Goal: Task Accomplishment & Management: Complete application form

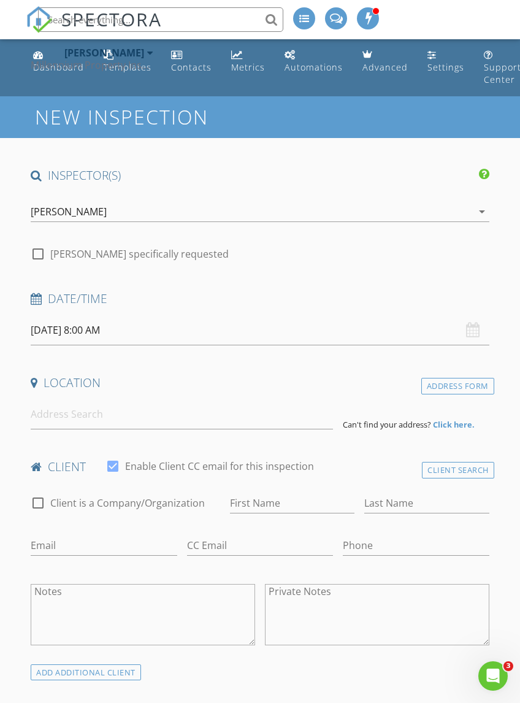
click at [133, 323] on input "08/29/2025 8:00 AM" at bounding box center [260, 330] width 458 height 30
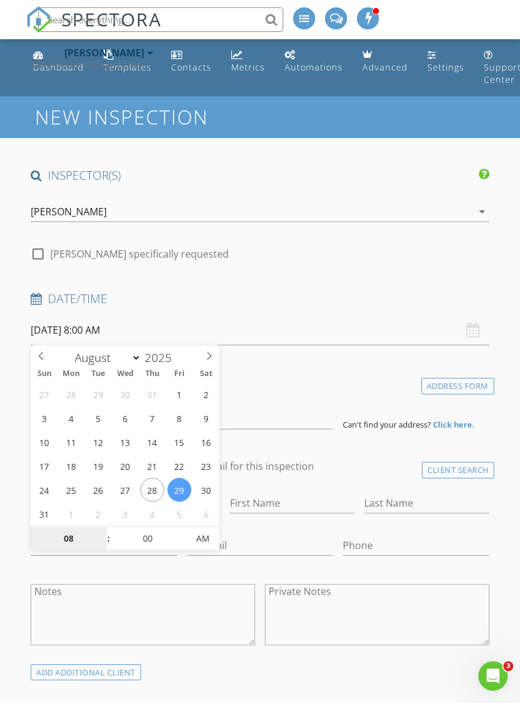
type input "08/28/2025 8:00 AM"
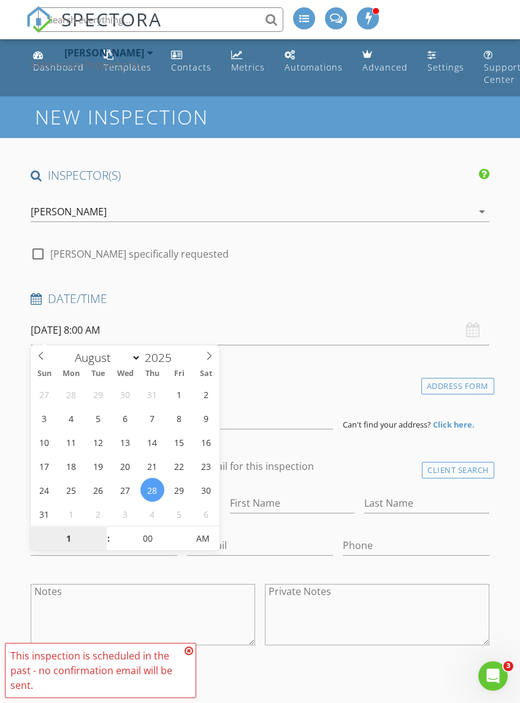
scroll to position [80, 0]
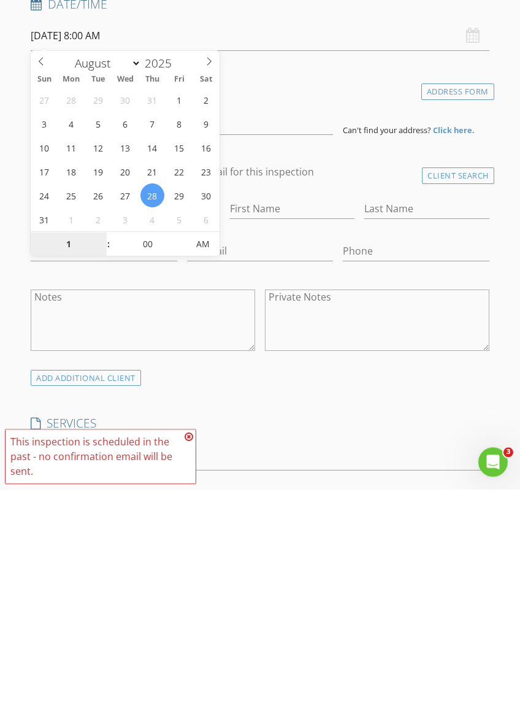
type input "12"
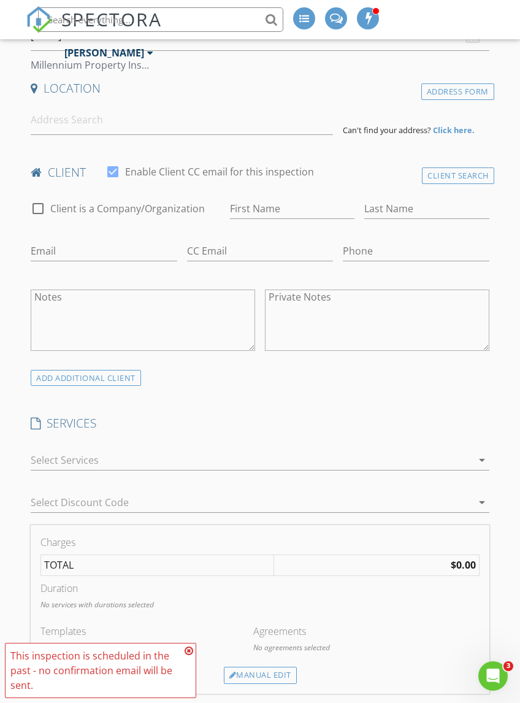
click at [186, 441] on div "arrow_drop_down" at bounding box center [260, 462] width 468 height 42
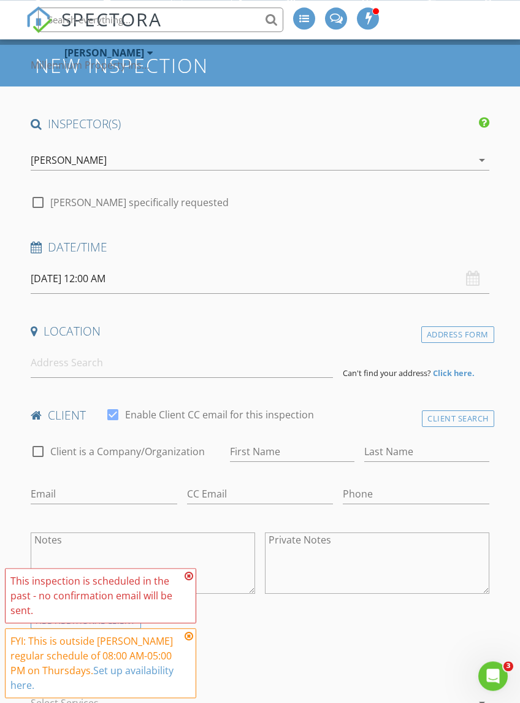
scroll to position [0, 0]
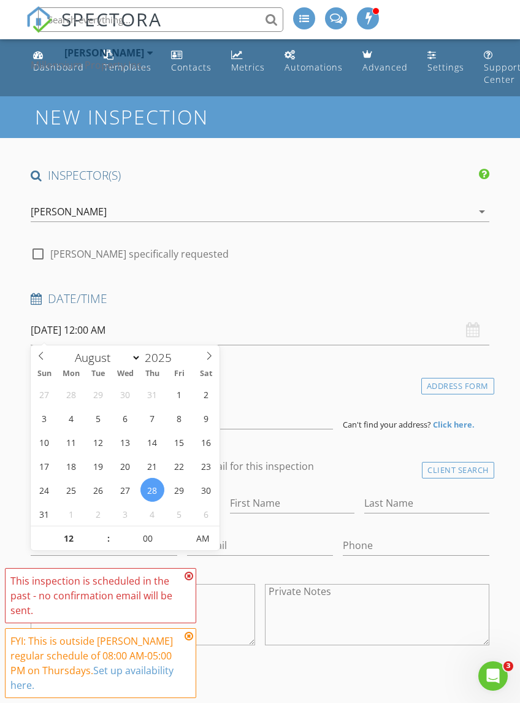
type input "[DATE] 12:00 PM"
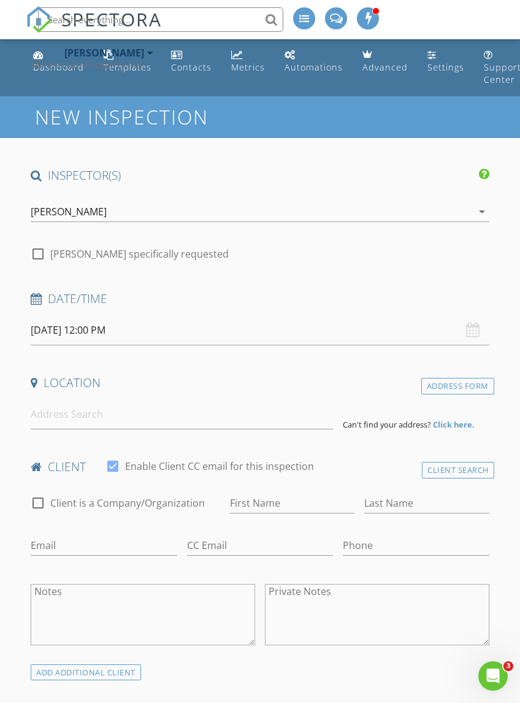
click at [306, 291] on h4 "Date/Time" at bounding box center [260, 299] width 458 height 16
click at [80, 404] on input at bounding box center [182, 414] width 302 height 30
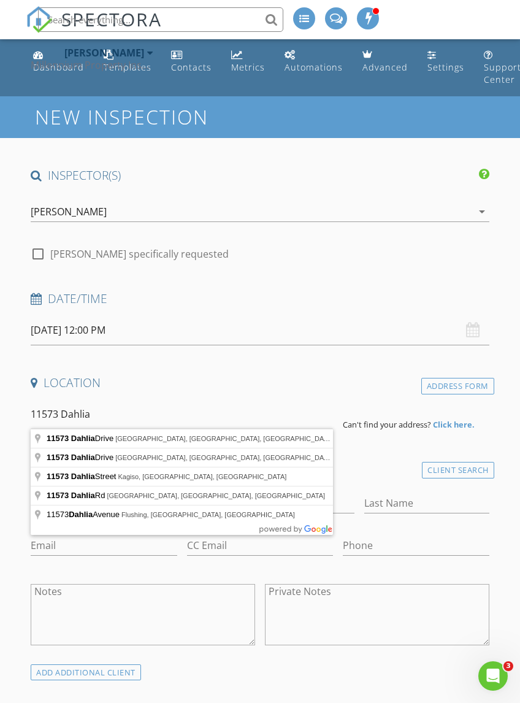
type input "11573 Dahlia Drive, Royal Palm Beach, FL, USA"
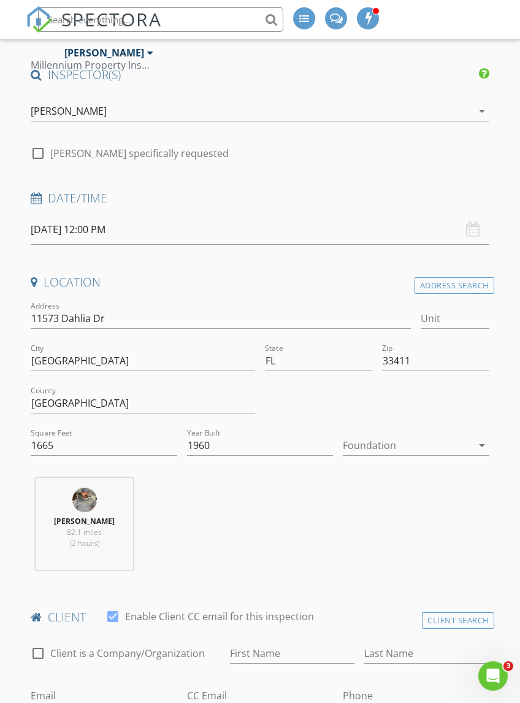
scroll to position [108, 0]
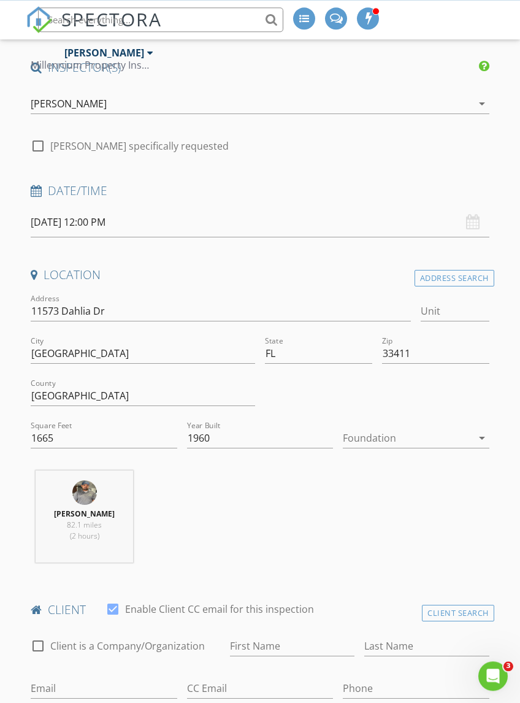
click at [482, 441] on icon "arrow_drop_down" at bounding box center [482, 438] width 15 height 15
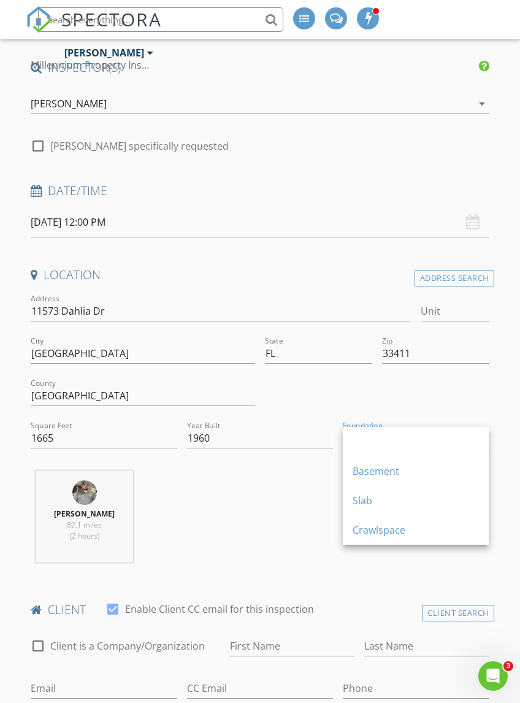
click at [378, 499] on div "Slab" at bounding box center [416, 500] width 126 height 15
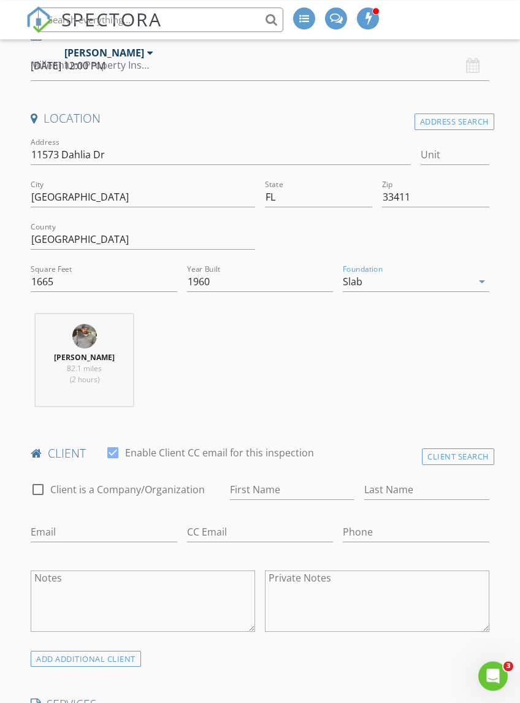
scroll to position [271, 0]
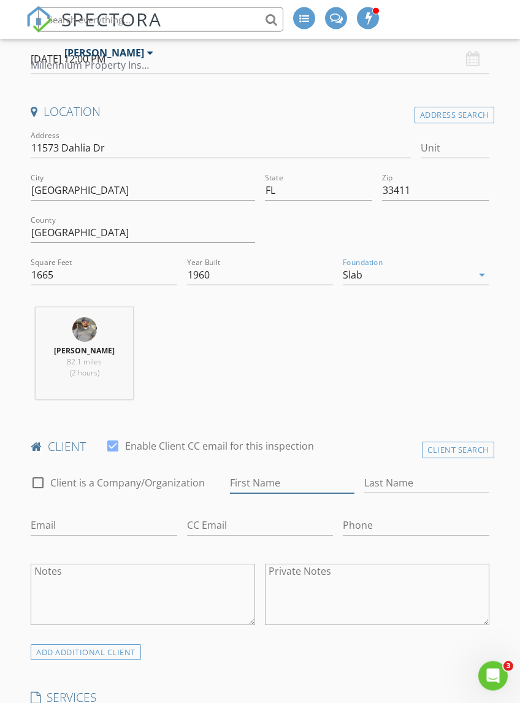
click at [283, 482] on input "First Name" at bounding box center [292, 483] width 125 height 20
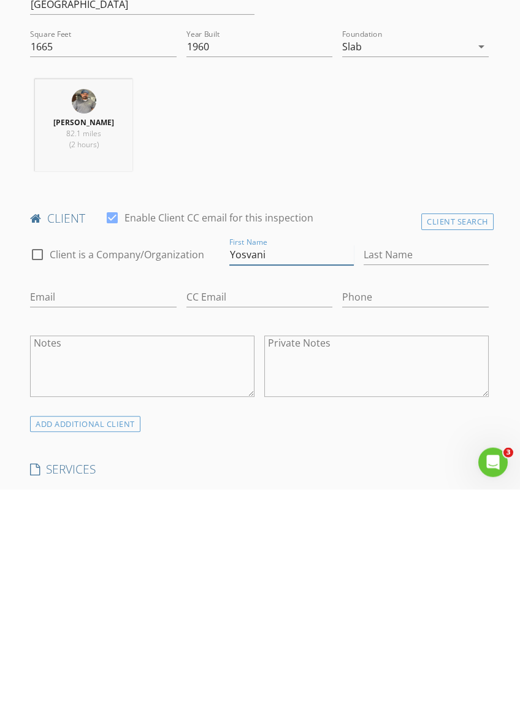
type input "Yosvani"
click at [398, 459] on input "Last Name" at bounding box center [426, 469] width 125 height 20
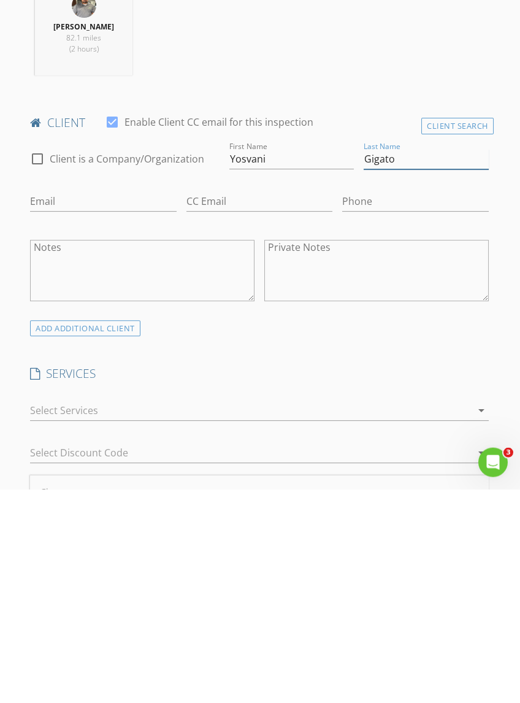
scroll to position [386, 1]
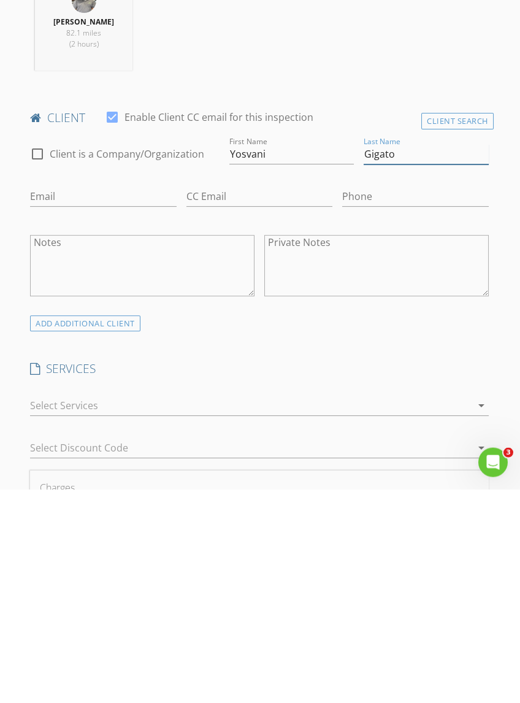
type input "Gigato"
click at [98, 530] on div "ADD ADDITIONAL client" at bounding box center [85, 538] width 110 height 17
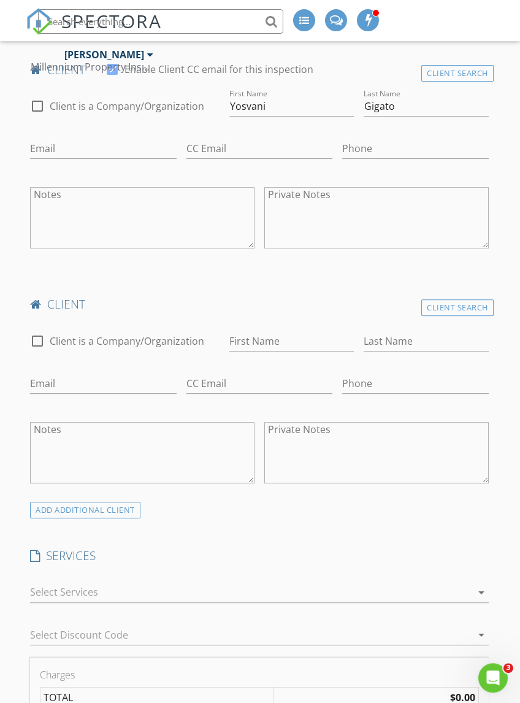
scroll to position [650, 1]
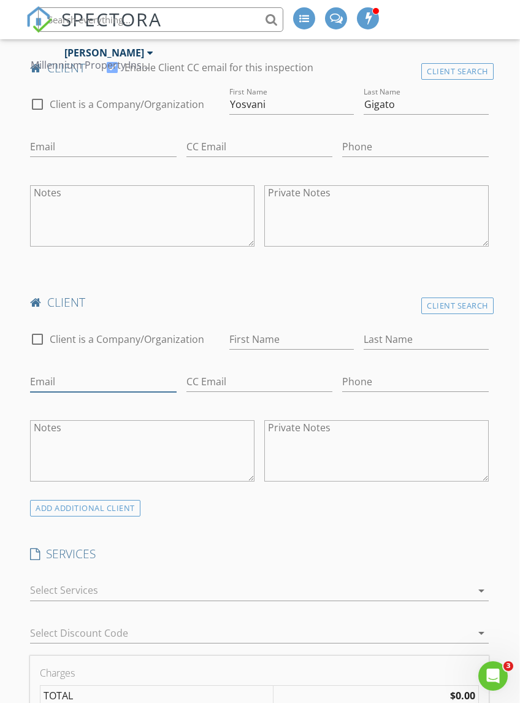
click at [108, 377] on input "Email" at bounding box center [103, 382] width 146 height 20
click at [258, 329] on input "First Name" at bounding box center [291, 339] width 125 height 20
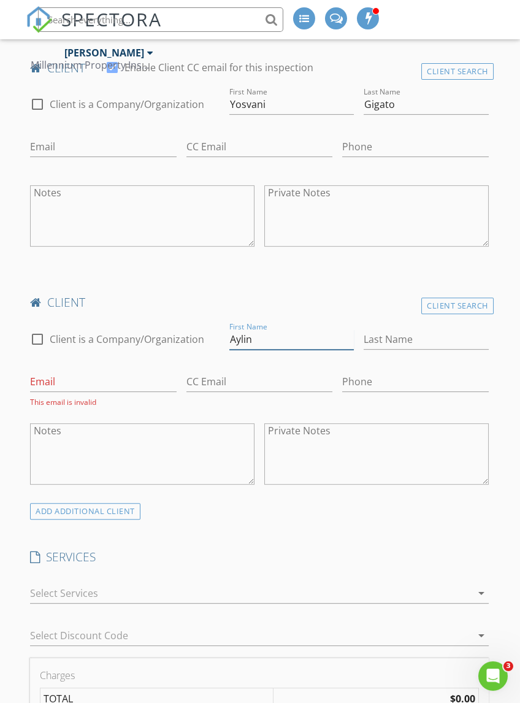
type input "Aylin"
click at [409, 332] on input "Last Name" at bounding box center [426, 339] width 125 height 20
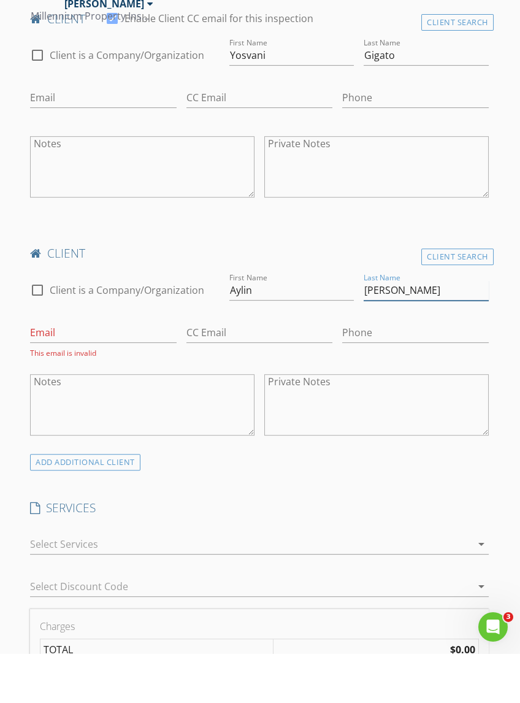
type input "[PERSON_NAME]"
click at [215, 372] on input "CC Email" at bounding box center [260, 382] width 146 height 20
type input "[EMAIL_ADDRESS][DOMAIN_NAME]"
click at [374, 372] on input "Phone" at bounding box center [415, 382] width 146 height 20
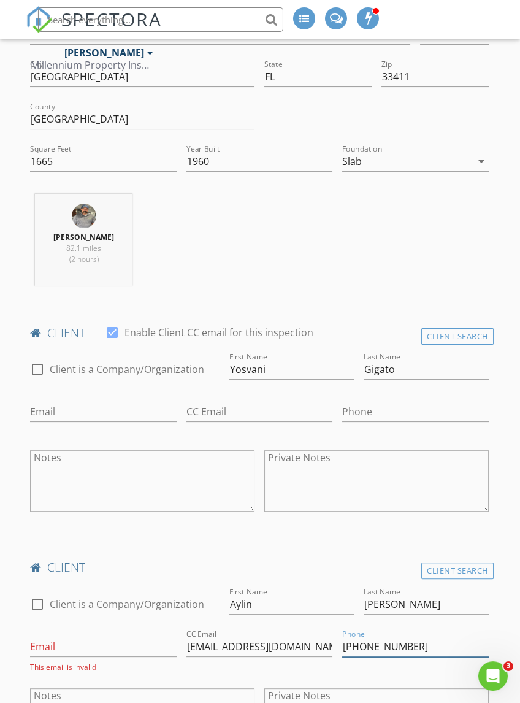
scroll to position [377, 1]
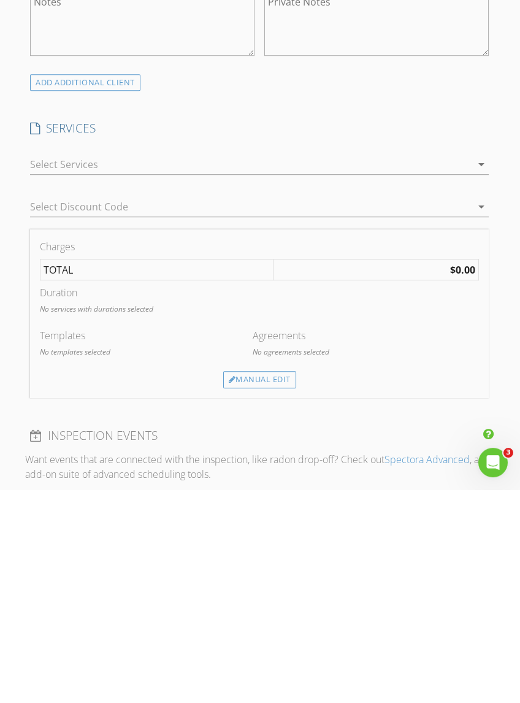
type input "[PHONE_NUMBER]"
click at [262, 585] on div "Manual Edit" at bounding box center [259, 593] width 73 height 17
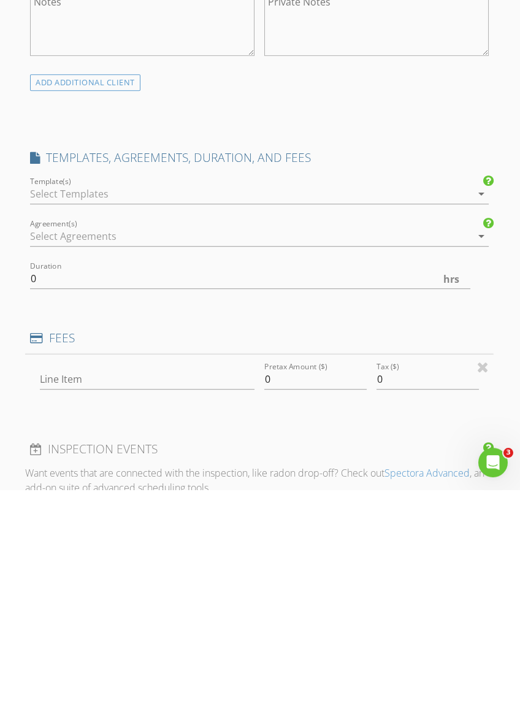
scroll to position [1079, 1]
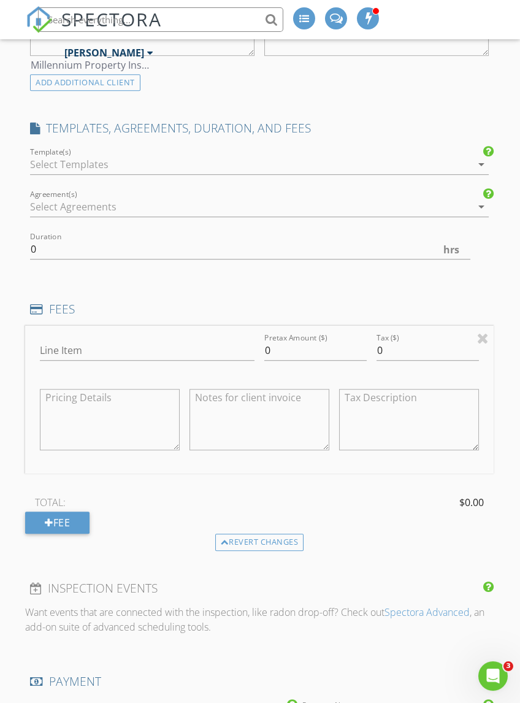
click at [477, 162] on icon "arrow_drop_down" at bounding box center [481, 164] width 15 height 15
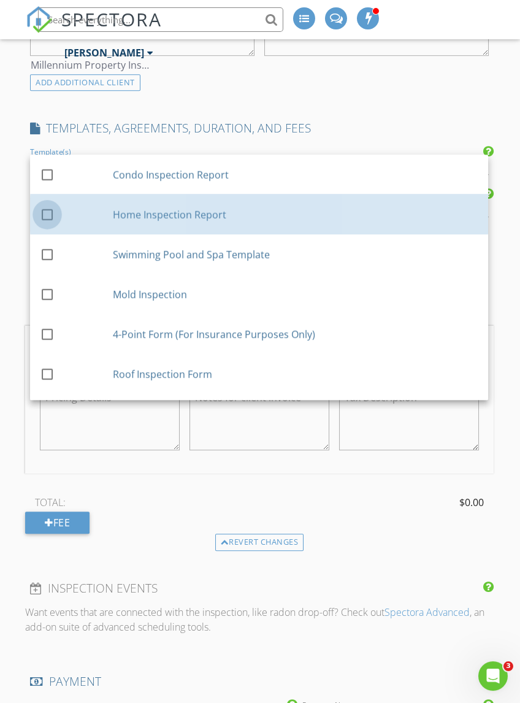
click at [50, 209] on div at bounding box center [47, 214] width 21 height 21
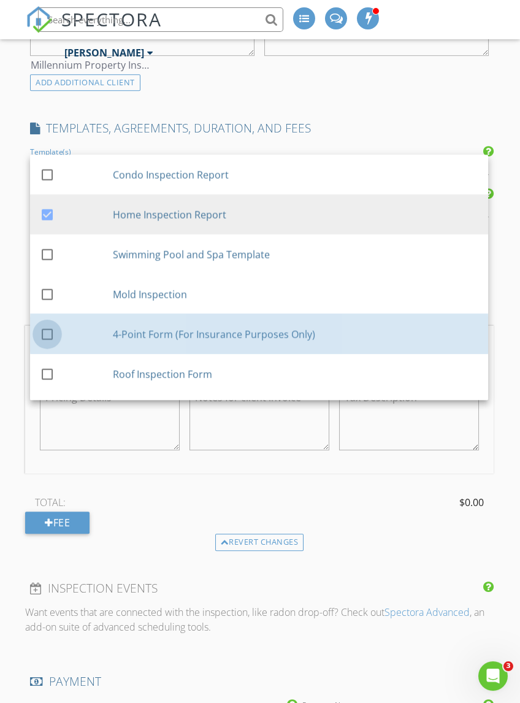
click at [49, 329] on div at bounding box center [47, 334] width 21 height 21
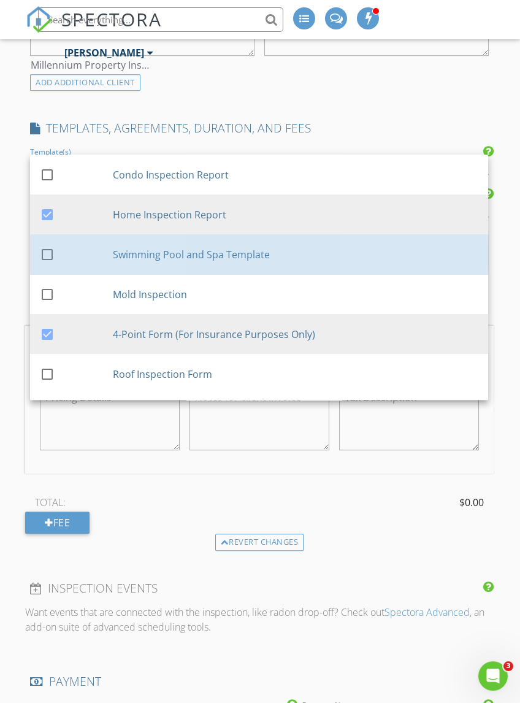
click at [58, 247] on div "check_box_outline_blank" at bounding box center [76, 254] width 73 height 15
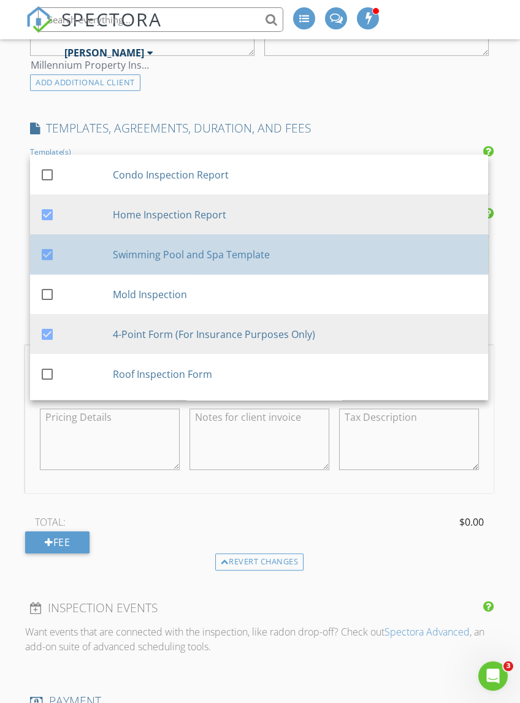
click at [55, 244] on div at bounding box center [47, 254] width 21 height 21
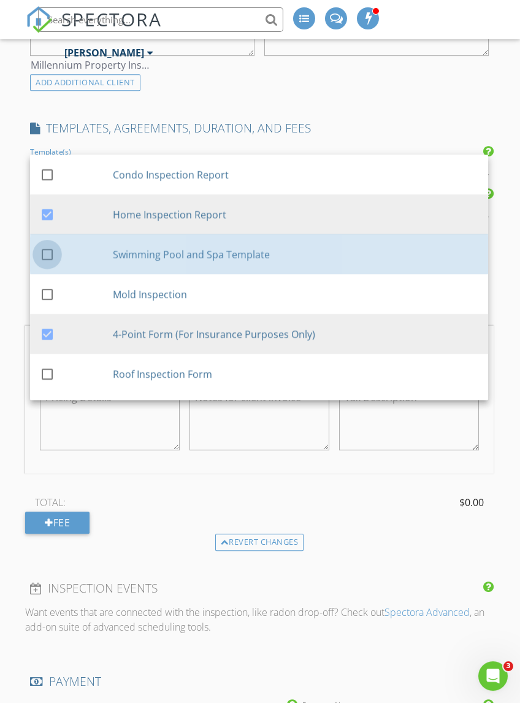
click at [50, 250] on div at bounding box center [47, 254] width 21 height 21
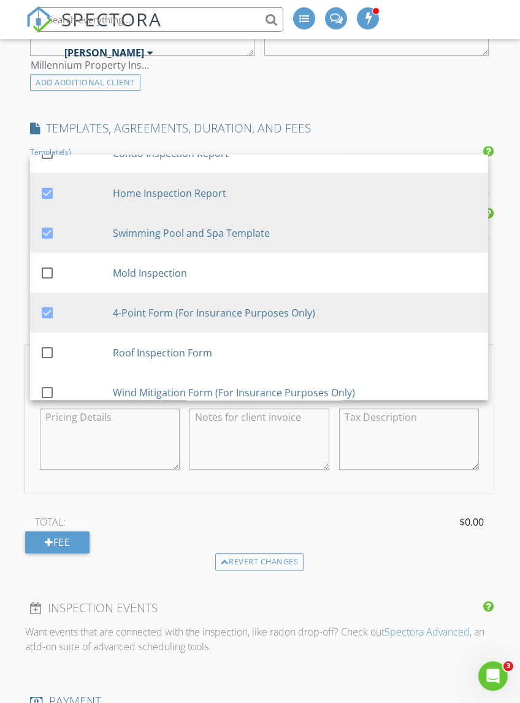
scroll to position [20, 0]
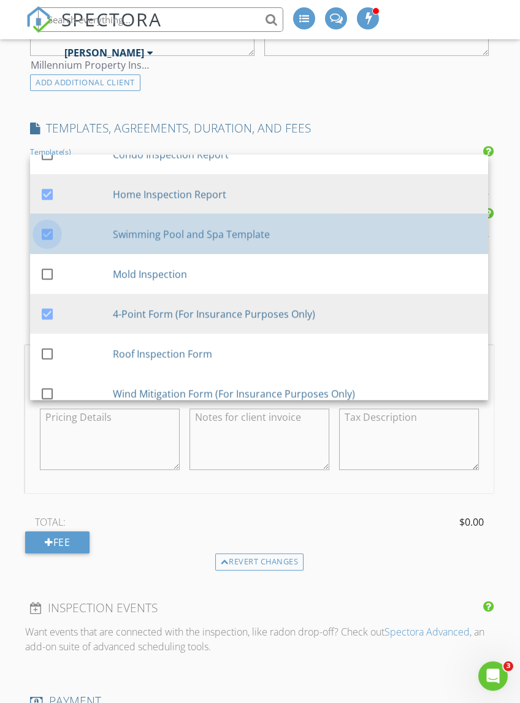
click at [53, 230] on div at bounding box center [47, 234] width 21 height 21
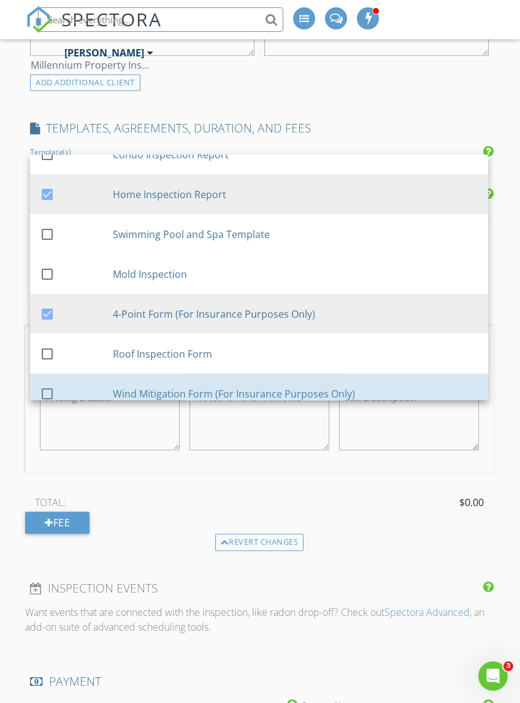
click at [58, 387] on div "check_box_outline_blank" at bounding box center [76, 394] width 73 height 15
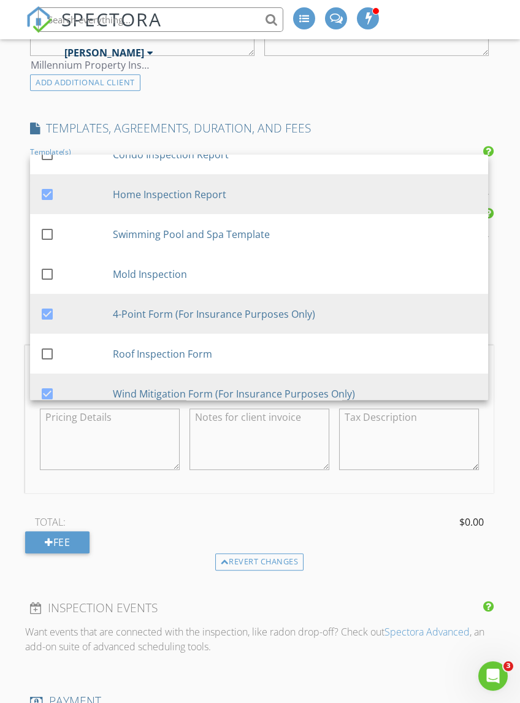
click at [410, 530] on div "TOTAL: $0.00 Fee" at bounding box center [259, 533] width 468 height 40
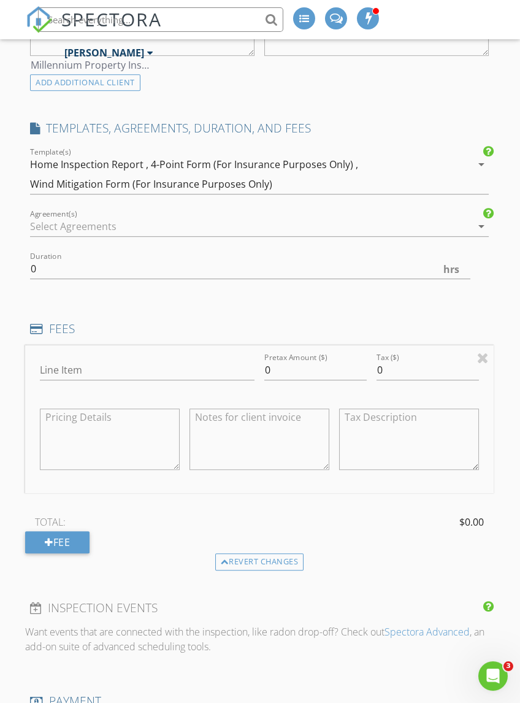
click at [469, 224] on div at bounding box center [250, 227] width 441 height 20
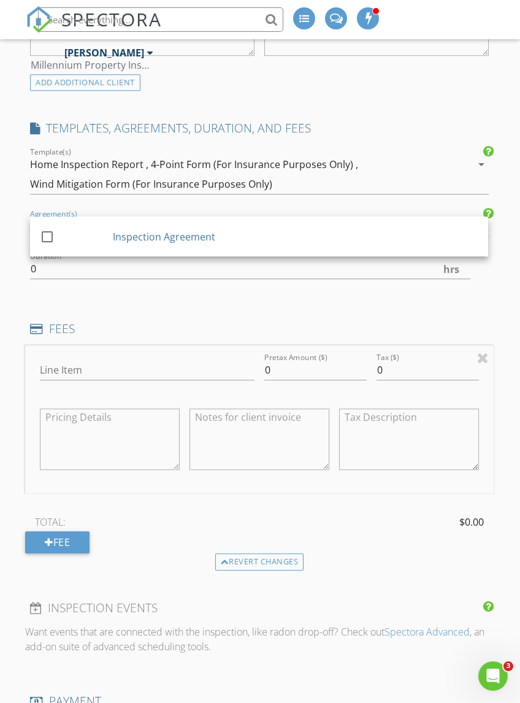
click at [56, 230] on div at bounding box center [47, 236] width 21 height 21
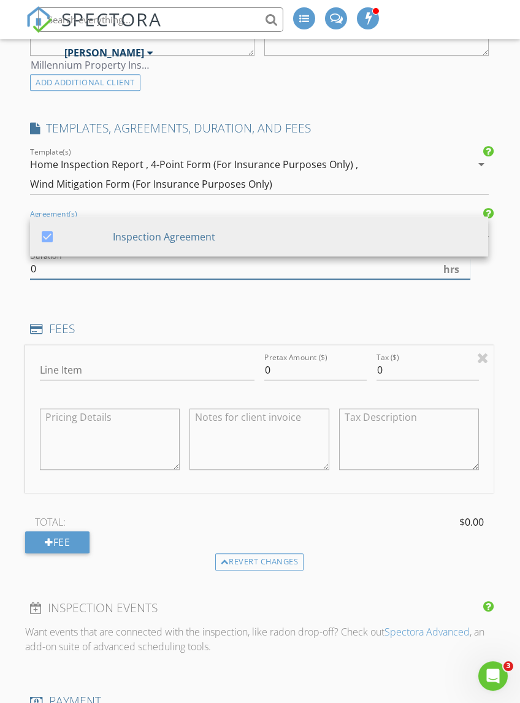
click at [47, 268] on input "0" at bounding box center [250, 269] width 440 height 20
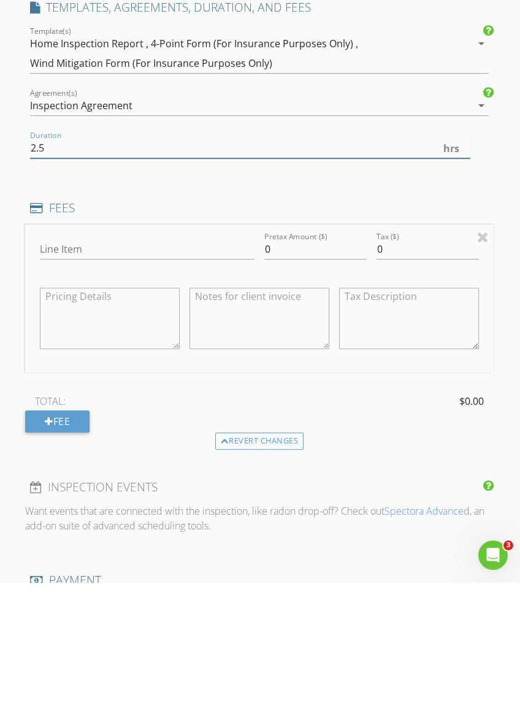
type input "2.5"
click at [103, 360] on input "Line Item" at bounding box center [147, 370] width 215 height 20
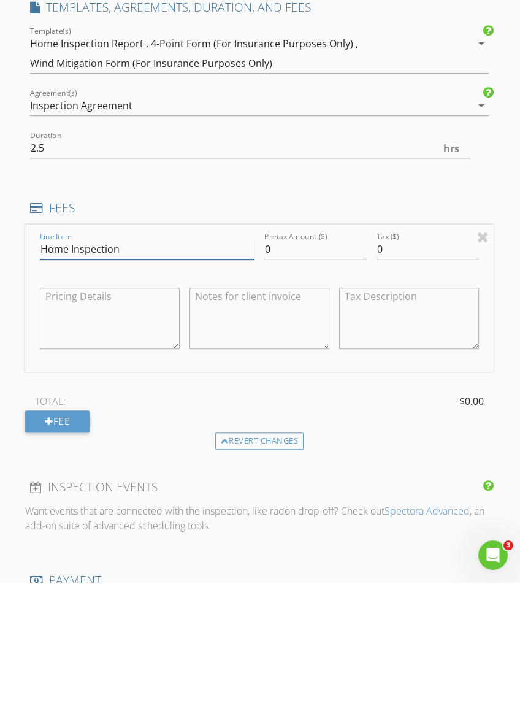
type input "Home Inspection"
click at [282, 360] on input "0" at bounding box center [315, 370] width 102 height 20
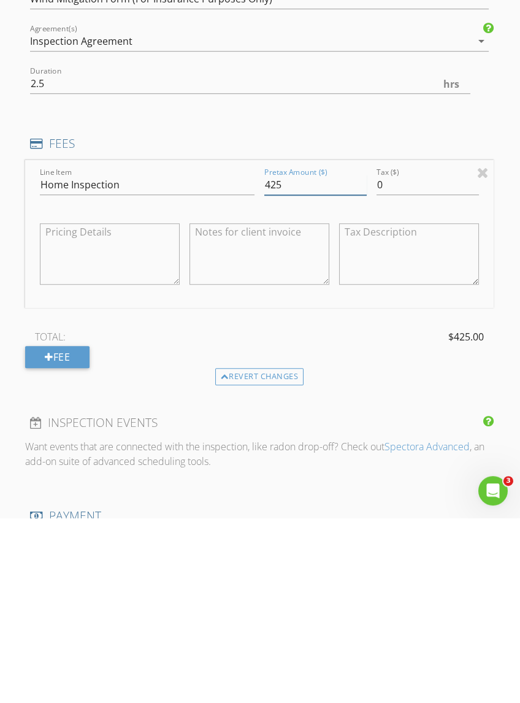
type input "425"
click at [76, 531] on div "Fee" at bounding box center [57, 542] width 64 height 22
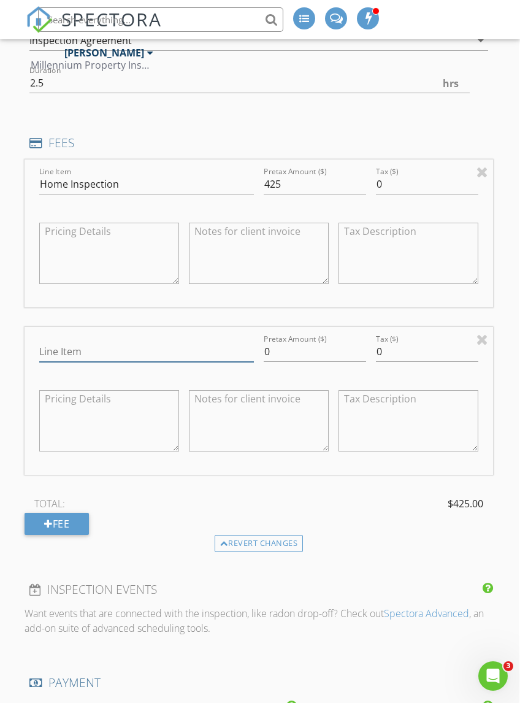
click at [102, 347] on input "Line Item" at bounding box center [146, 352] width 215 height 20
click at [302, 342] on input "0" at bounding box center [315, 352] width 102 height 20
click at [184, 349] on input "Four Point" at bounding box center [147, 352] width 215 height 20
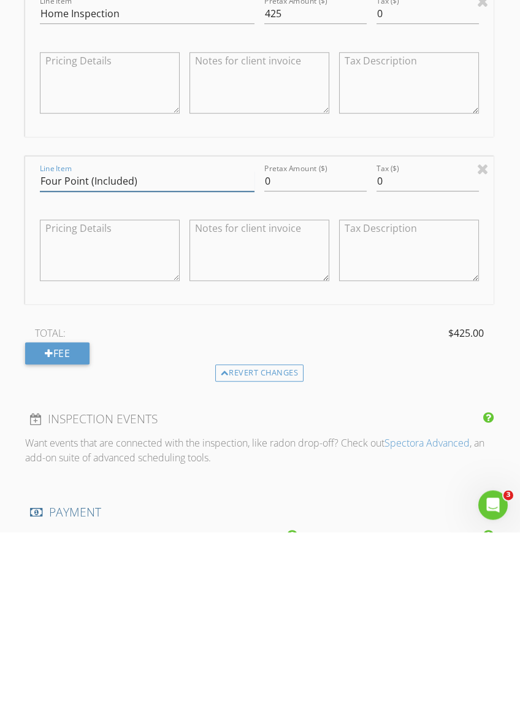
type input "Four Point (Included)"
click at [67, 514] on div "Fee" at bounding box center [57, 525] width 64 height 22
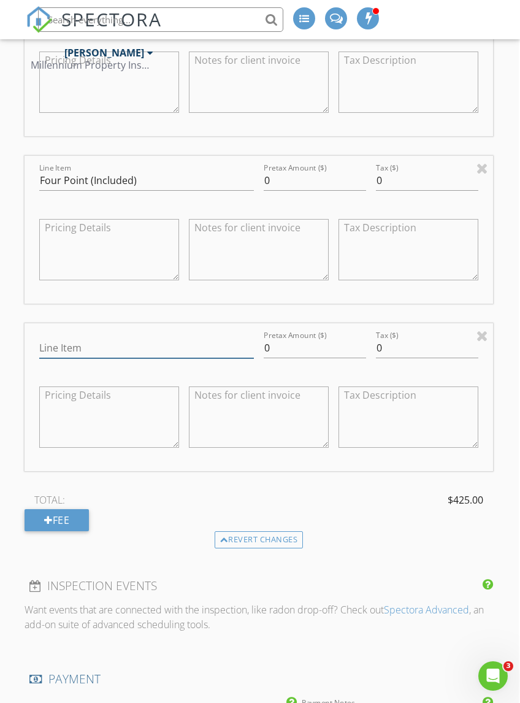
click at [102, 349] on input "Line Item" at bounding box center [146, 348] width 215 height 20
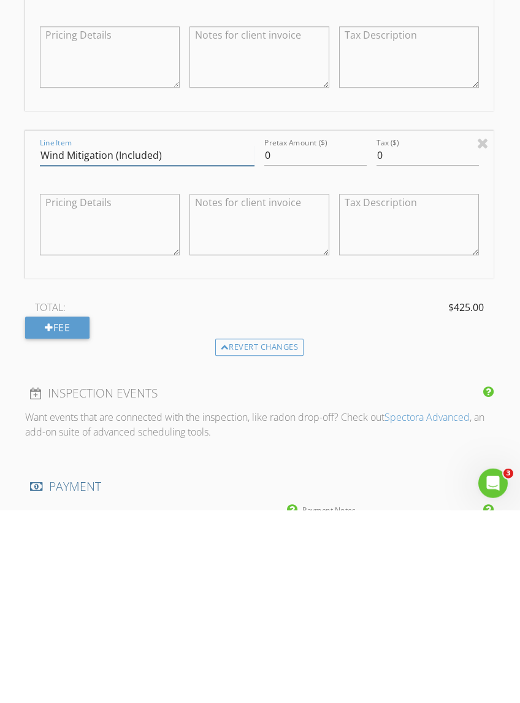
type input "Wind Mitigation (Included)"
click at [69, 510] on div "Fee" at bounding box center [57, 521] width 64 height 22
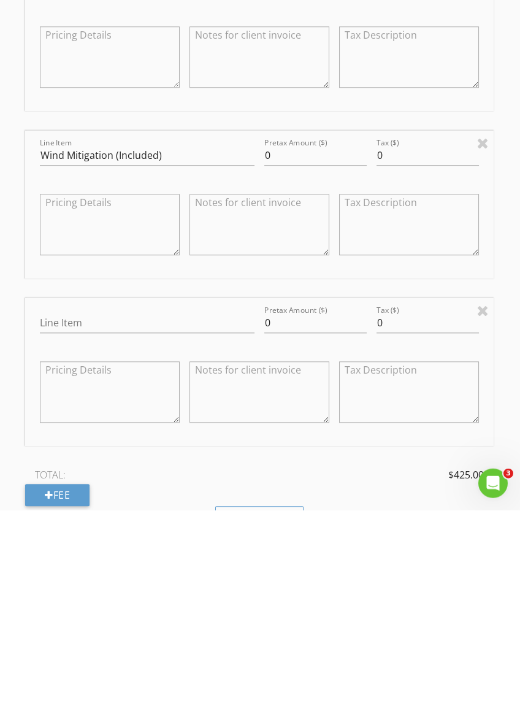
scroll to position [1628, 1]
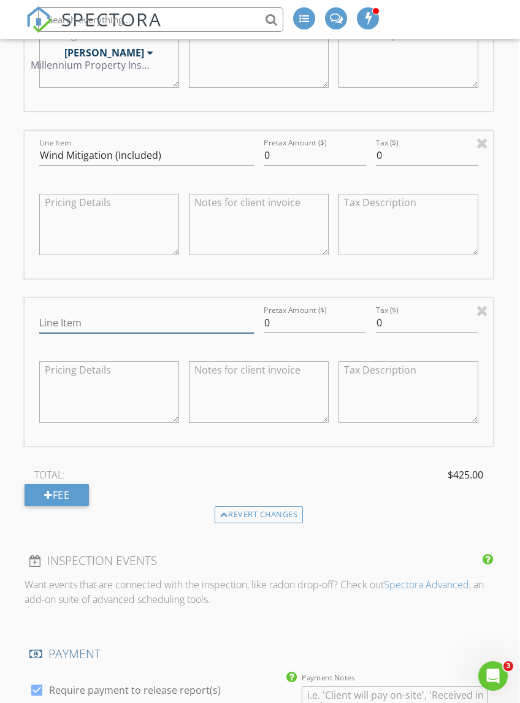
click at [64, 323] on input "Line Item" at bounding box center [146, 323] width 215 height 20
type input "Credit Card Fee (5%)"
click at [398, 478] on div "TOTAL: $425.00" at bounding box center [259, 475] width 468 height 18
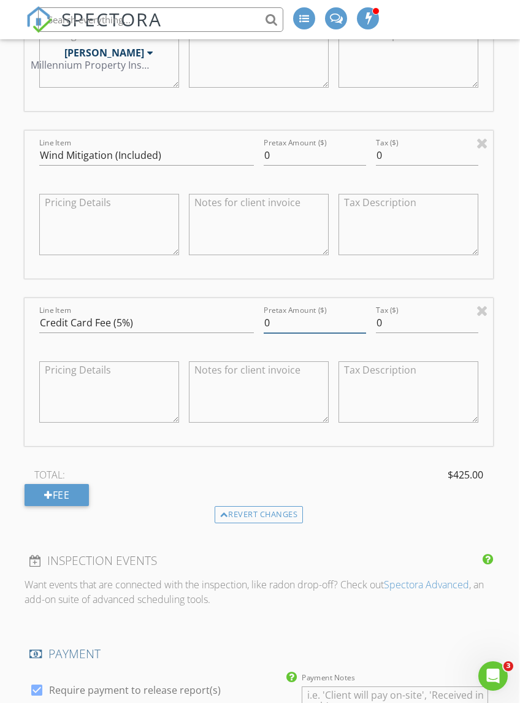
click at [285, 320] on input "0" at bounding box center [315, 323] width 102 height 20
type input "21.25"
click at [390, 479] on div "TOTAL: $446.25" at bounding box center [259, 475] width 468 height 18
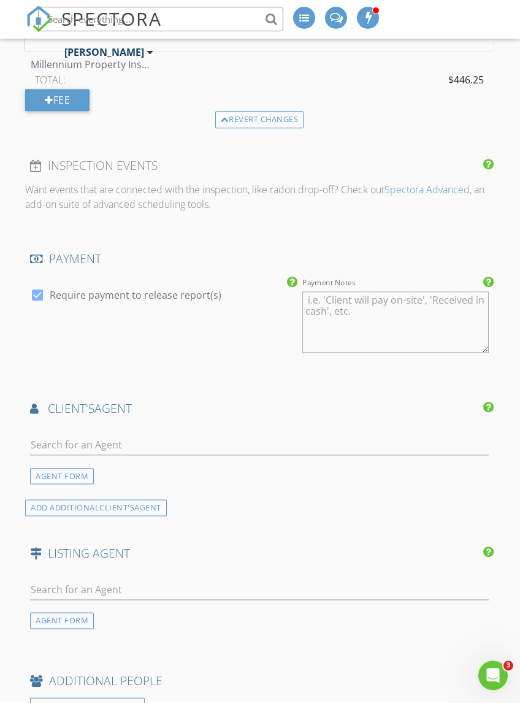
scroll to position [1985, 1]
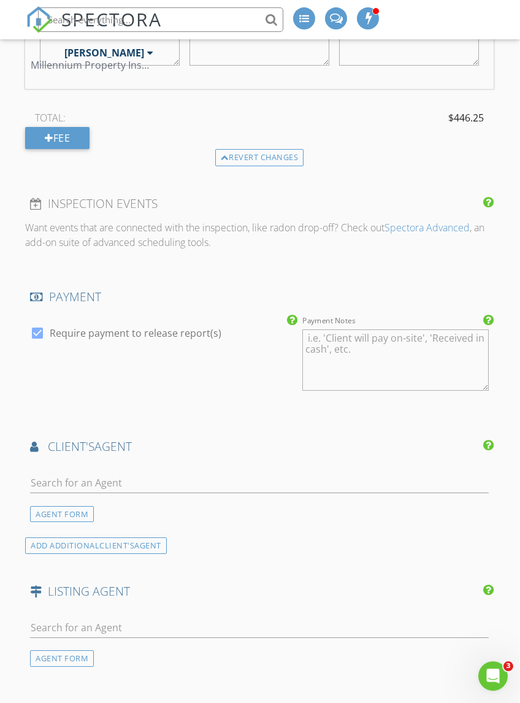
click at [66, 506] on div "AGENT FORM" at bounding box center [62, 514] width 64 height 17
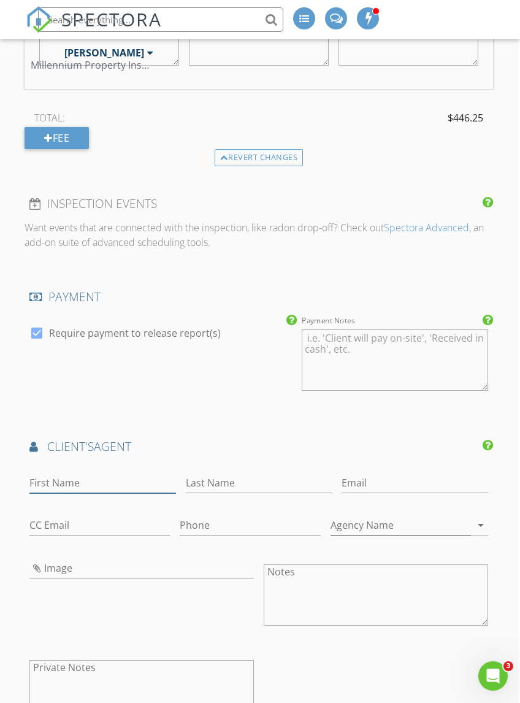
click at [79, 478] on input "First Name" at bounding box center [102, 483] width 146 height 20
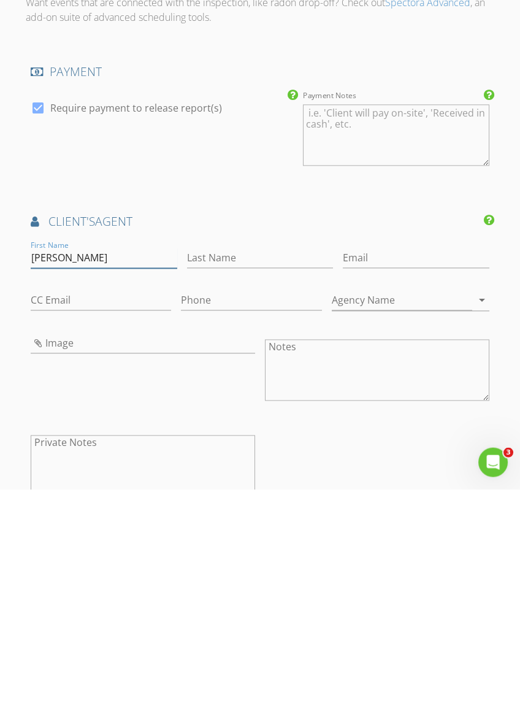
type input "[PERSON_NAME]"
click at [193, 462] on input "Last Name" at bounding box center [260, 472] width 146 height 20
type input "[PERSON_NAME]"
click at [343, 462] on input "Email" at bounding box center [416, 472] width 146 height 20
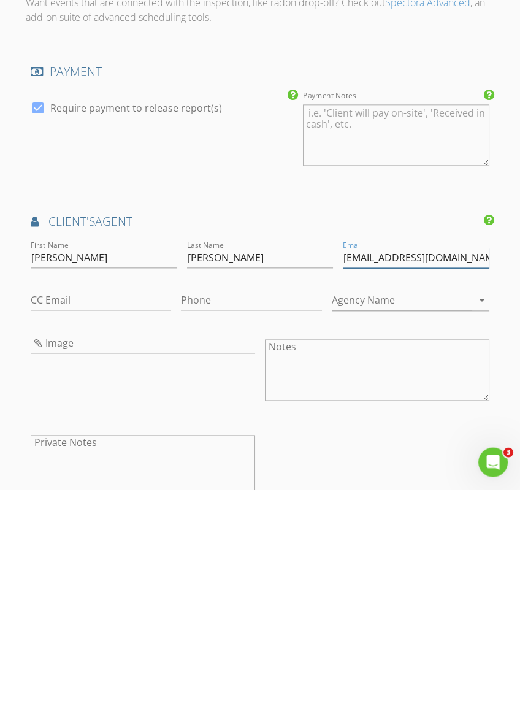
type input "[EMAIL_ADDRESS][DOMAIN_NAME]"
click at [181, 504] on input "Phone" at bounding box center [251, 514] width 141 height 20
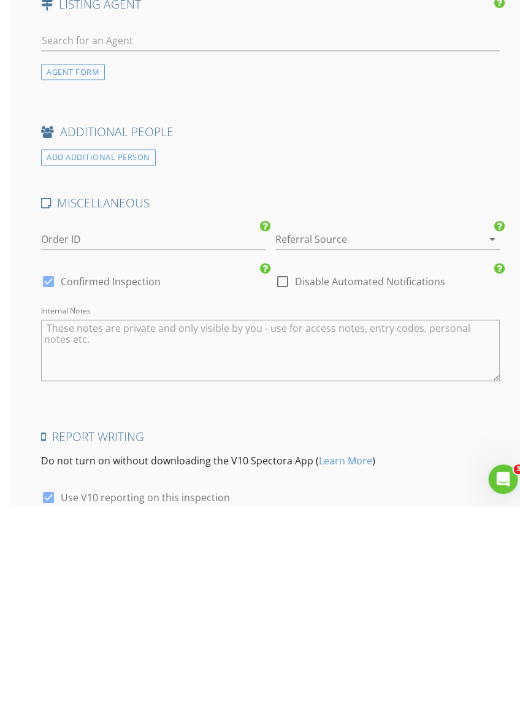
scroll to position [2717, 0]
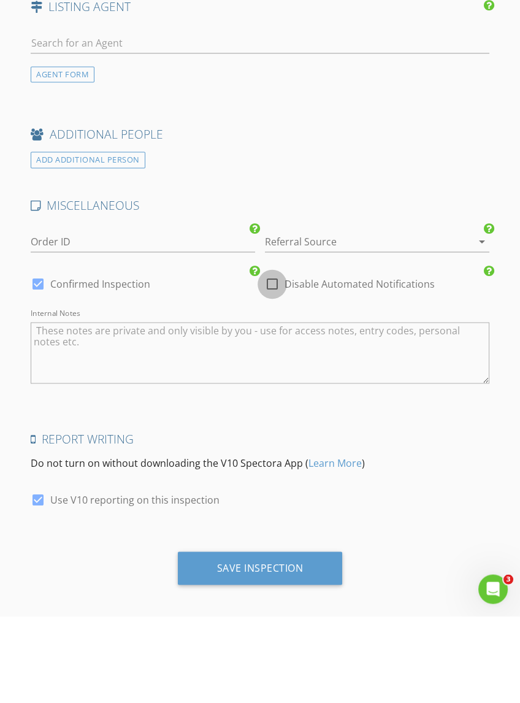
type input "[PHONE_NUMBER]"
click at [274, 361] on div at bounding box center [272, 371] width 21 height 21
checkbox input "true"
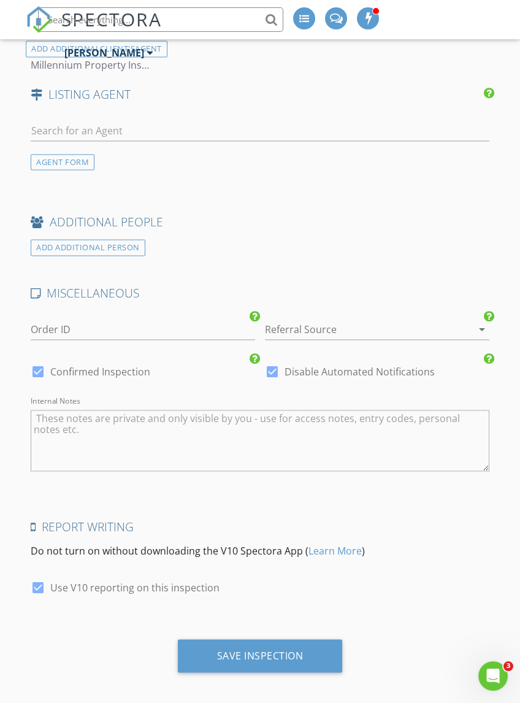
click at [277, 649] on div "Save Inspection" at bounding box center [260, 655] width 87 height 12
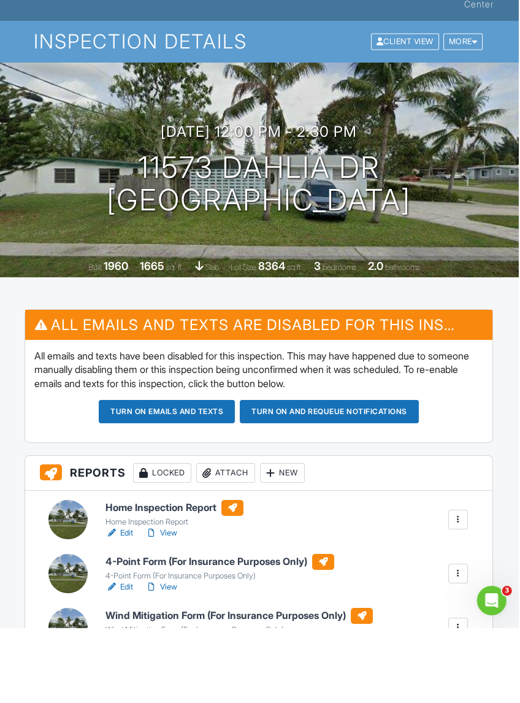
scroll to position [0, 4]
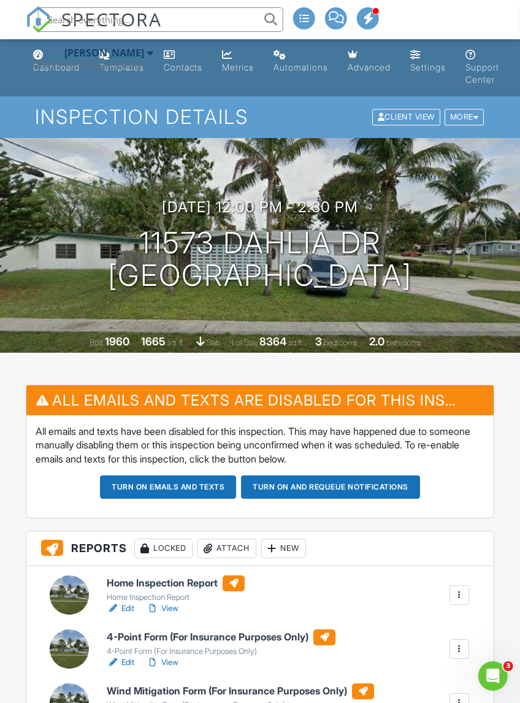
click at [352, 484] on button "Turn on and Requeue Notifications" at bounding box center [330, 487] width 179 height 23
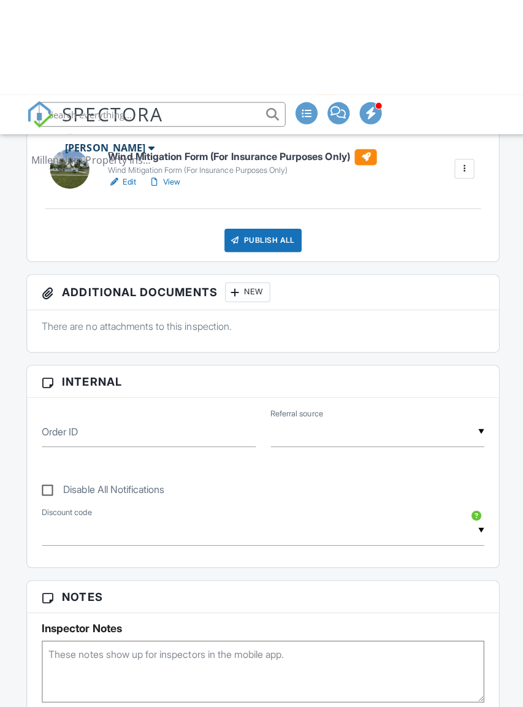
scroll to position [485, 0]
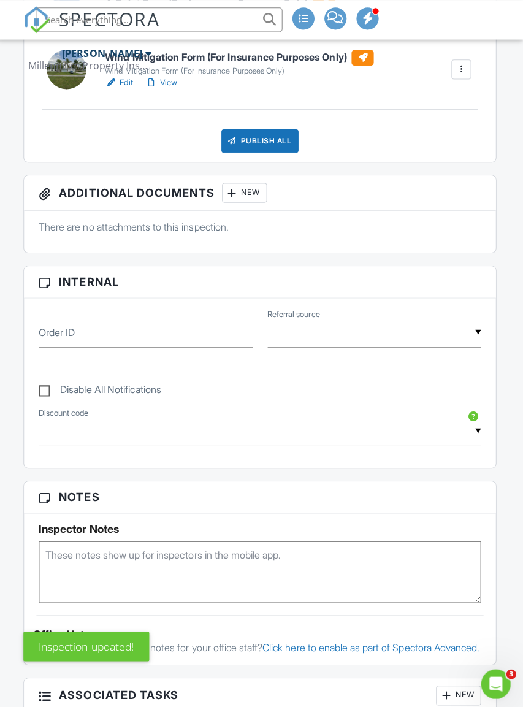
click at [52, 395] on label "Disable All Notifications" at bounding box center [103, 389] width 122 height 15
click at [50, 385] on input "Disable All Notifications" at bounding box center [46, 381] width 8 height 8
checkbox input "true"
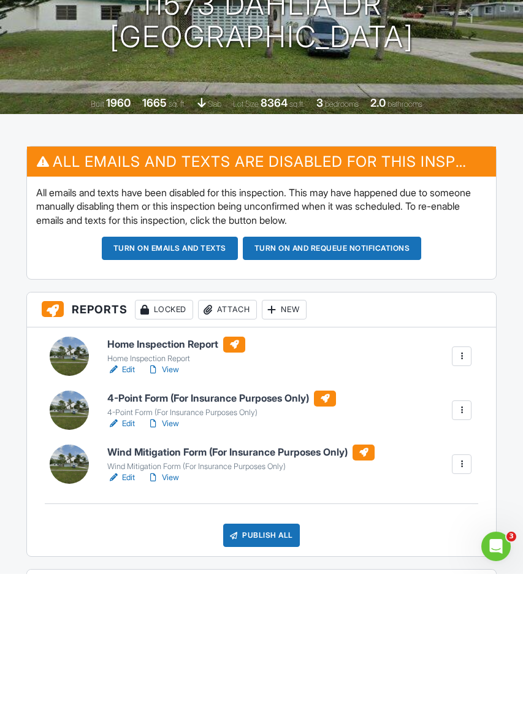
scroll to position [80, 0]
